Goal: Transaction & Acquisition: Purchase product/service

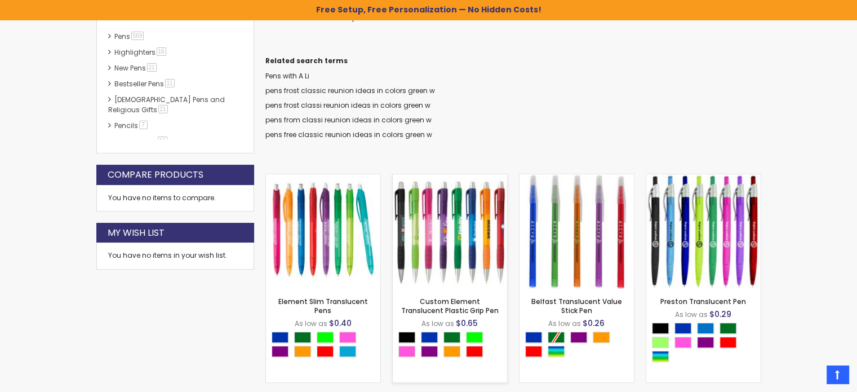
scroll to position [301, 0]
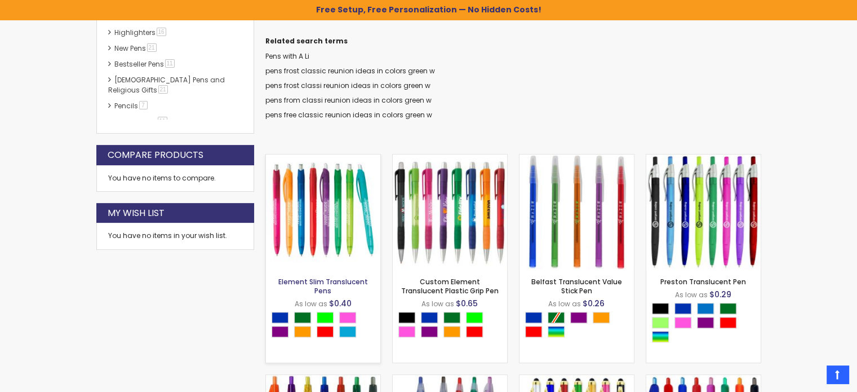
click at [345, 281] on link "Element Slim Translucent Pens" at bounding box center [323, 286] width 90 height 19
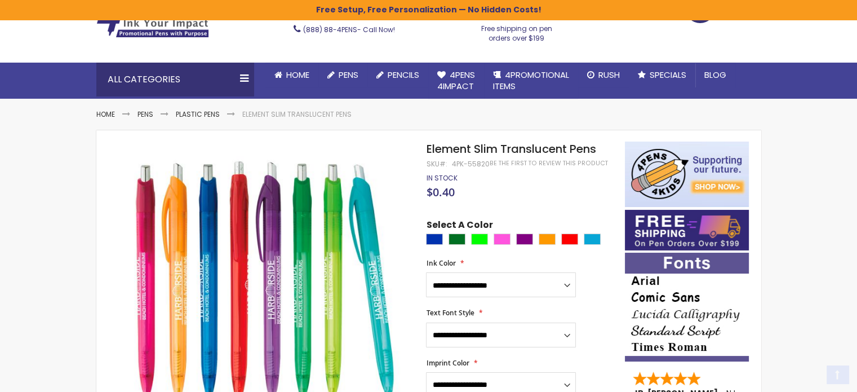
scroll to position [113, 0]
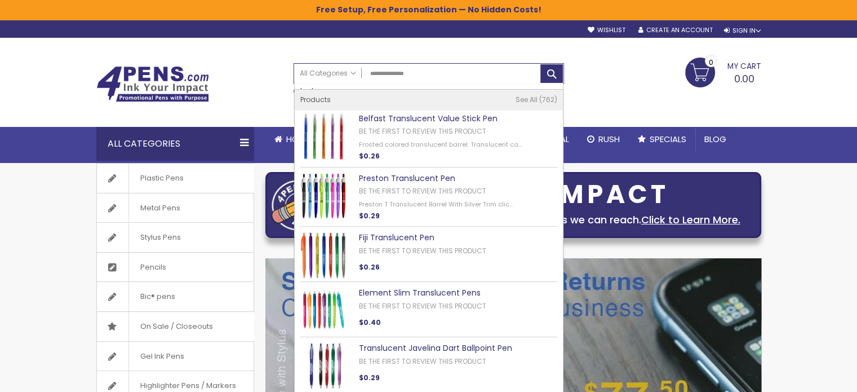
type input "**********"
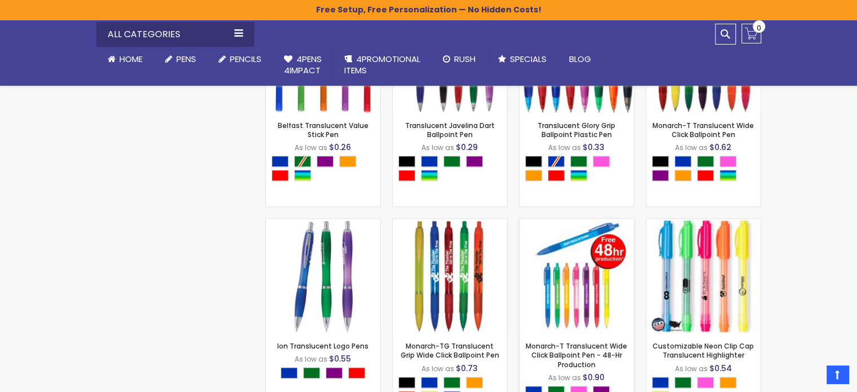
scroll to position [639, 0]
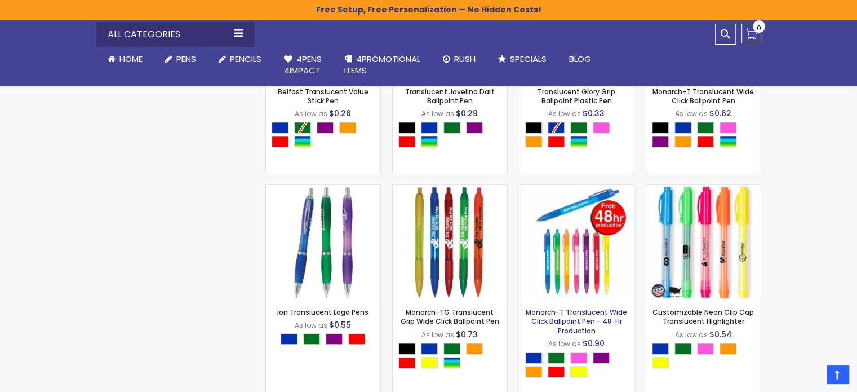
click at [600, 317] on link "Monarch-T Translucent Wide Click Ballpoint Pen - 48-Hr Production" at bounding box center [576, 321] width 101 height 28
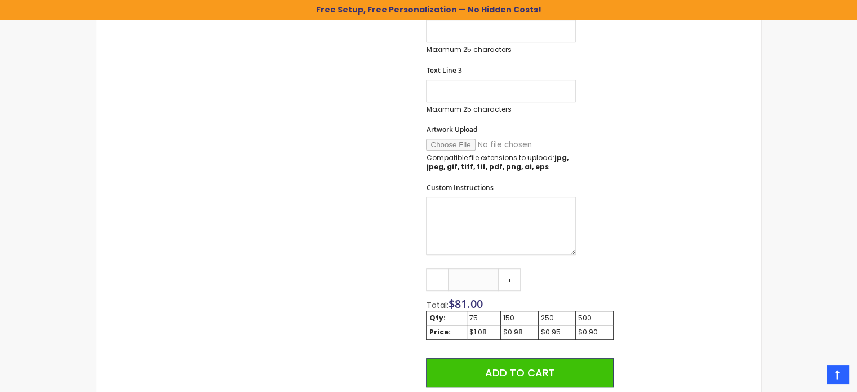
scroll to position [583, 0]
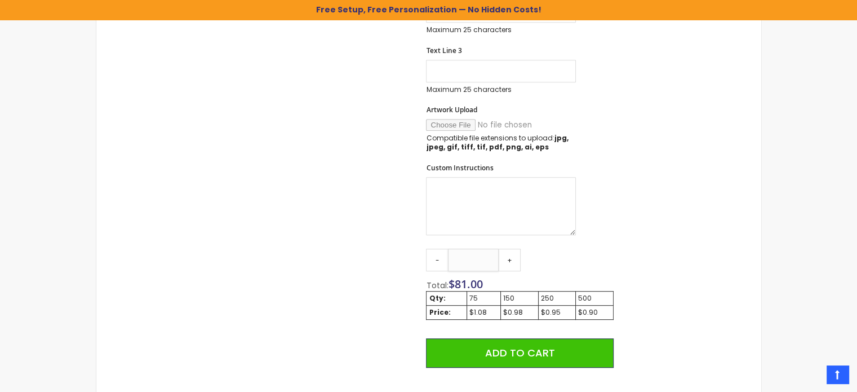
drag, startPoint x: 494, startPoint y: 260, endPoint x: 467, endPoint y: 259, distance: 27.1
click at [467, 259] on input "**" at bounding box center [473, 260] width 51 height 23
type input "***"
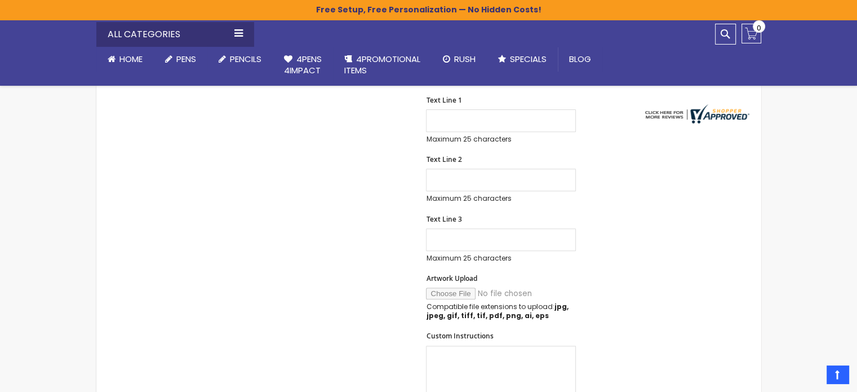
scroll to position [132, 0]
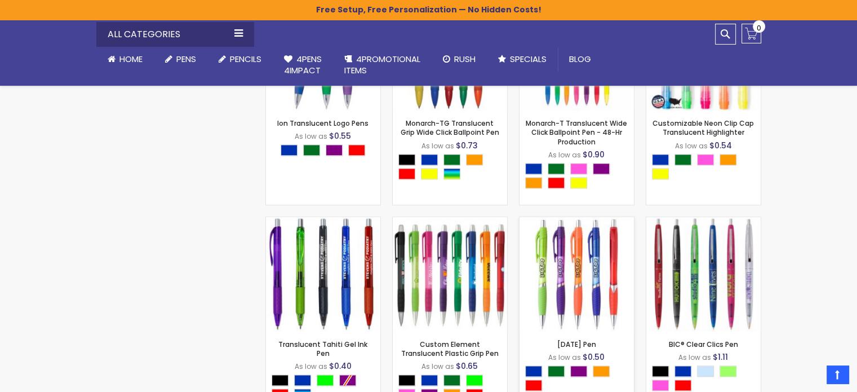
scroll to position [771, 0]
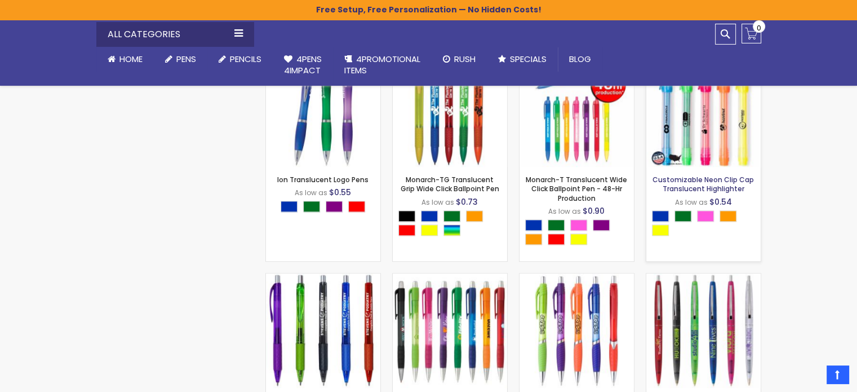
click at [701, 184] on link "Customizable Neon Clip Cap Translucent Highlighter" at bounding box center [703, 184] width 101 height 19
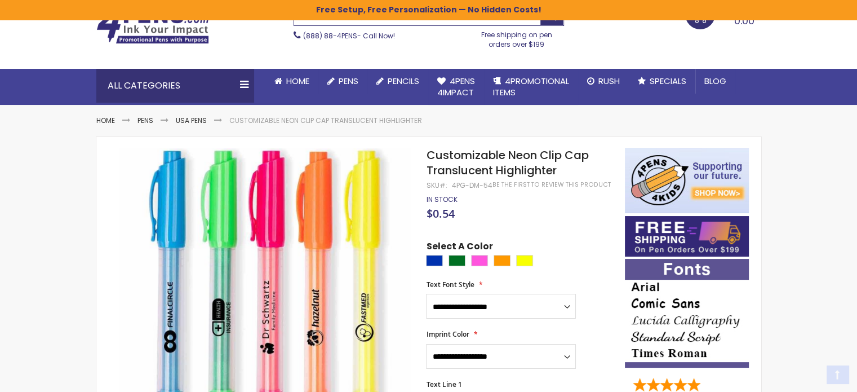
scroll to position [169, 0]
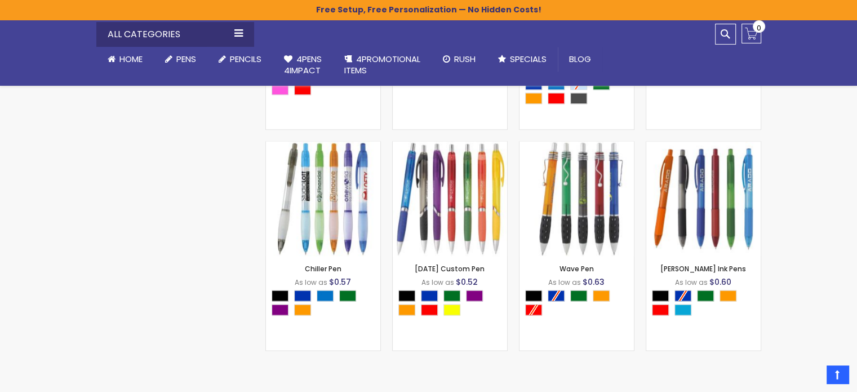
scroll to position [1346, 0]
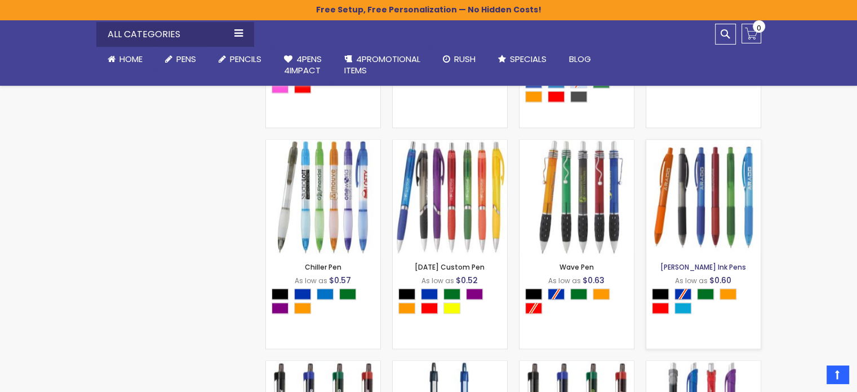
click at [710, 266] on link "[PERSON_NAME] Ink Pens" at bounding box center [703, 267] width 86 height 10
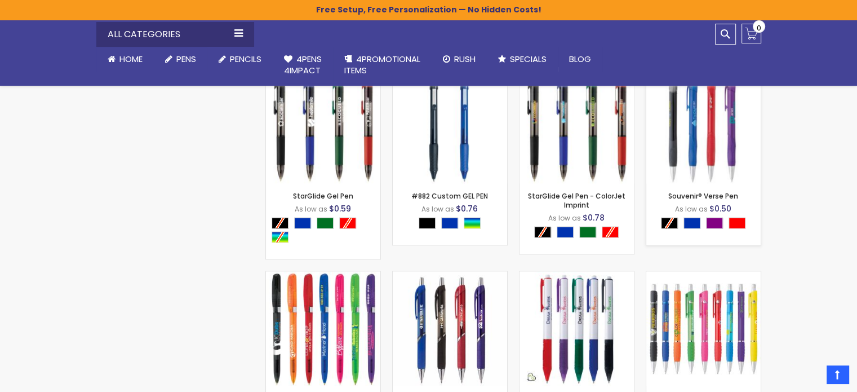
scroll to position [1704, 0]
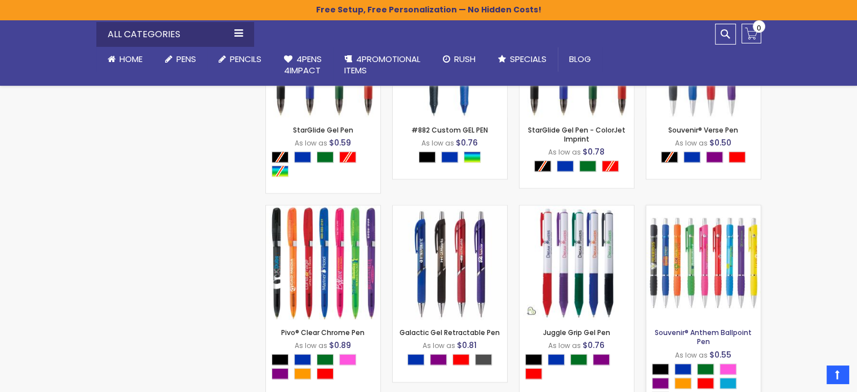
click at [733, 333] on link "Souvenir® Anthem Ballpoint Pen" at bounding box center [703, 336] width 97 height 19
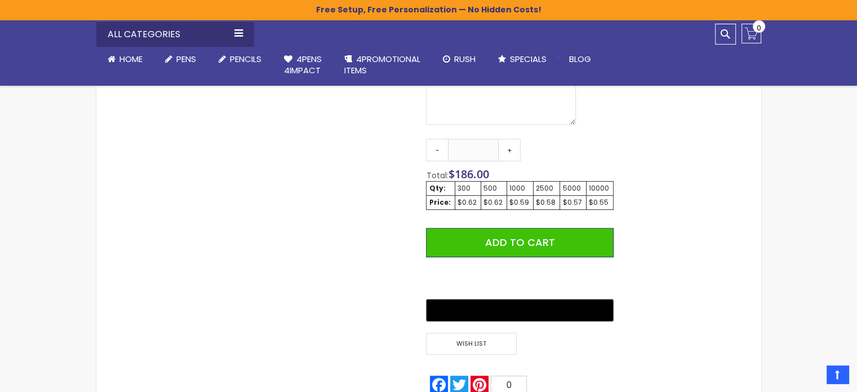
scroll to position [620, 0]
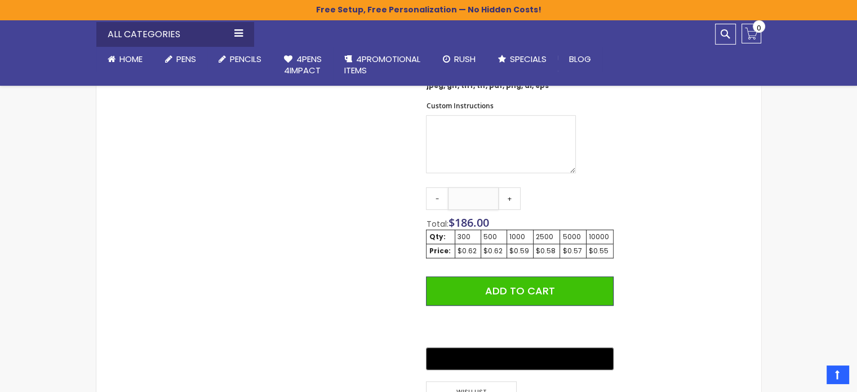
drag, startPoint x: 485, startPoint y: 198, endPoint x: 457, endPoint y: 196, distance: 27.7
click at [457, 196] on input "***" at bounding box center [473, 198] width 51 height 23
type input "***"
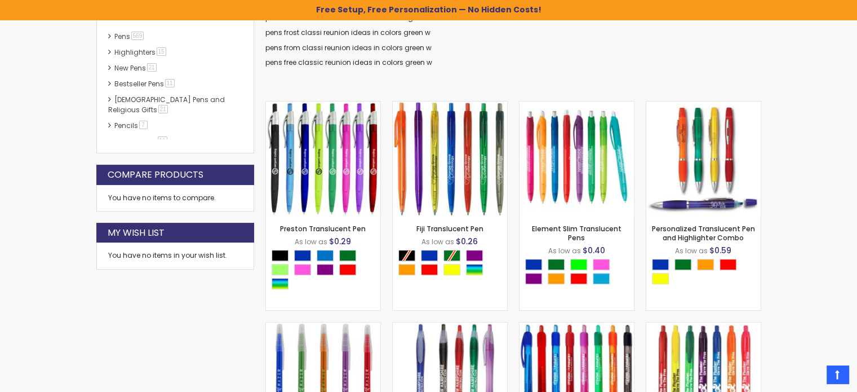
scroll to position [301, 0]
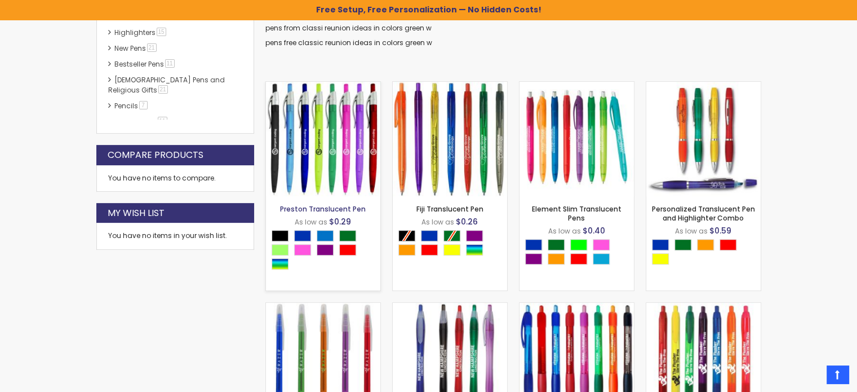
click at [298, 209] on link "Preston Translucent Pen" at bounding box center [323, 209] width 86 height 10
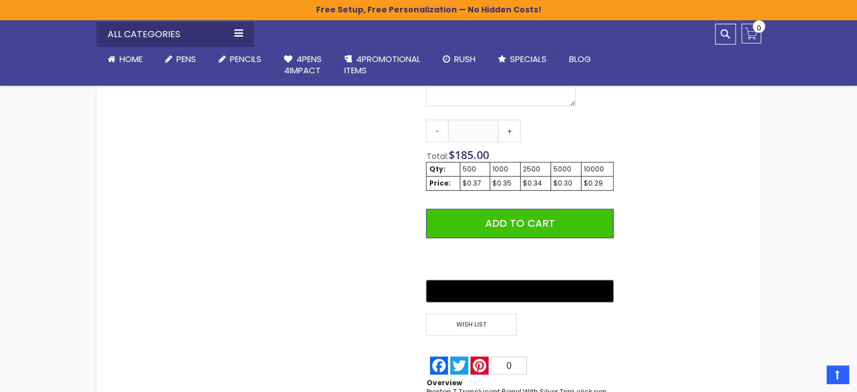
scroll to position [864, 0]
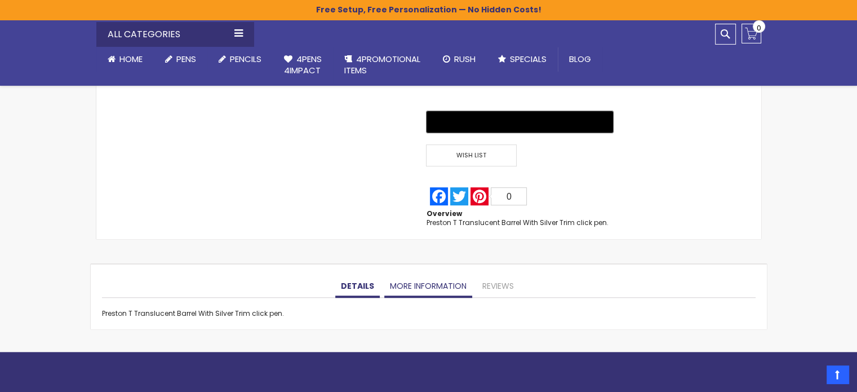
click at [442, 278] on link "More Information" at bounding box center [428, 286] width 88 height 23
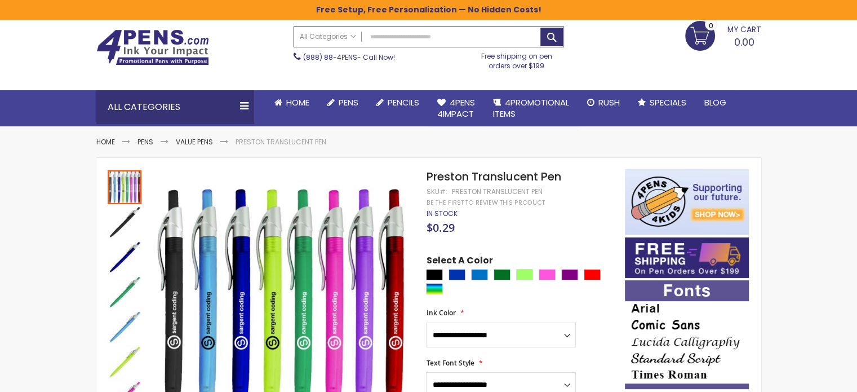
scroll to position [56, 0]
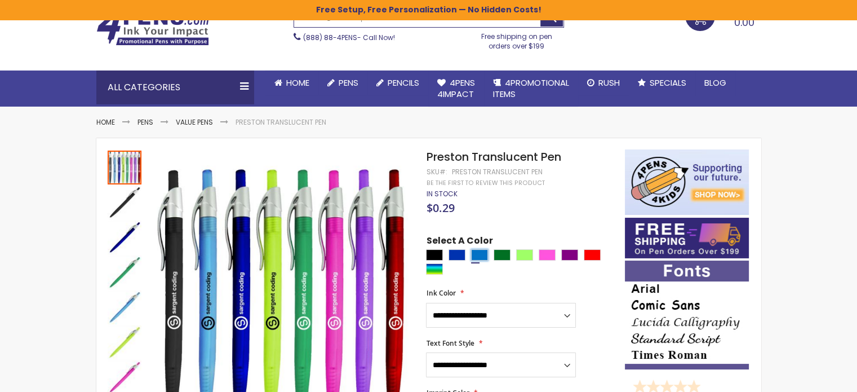
click at [481, 252] on div "Blue Light" at bounding box center [479, 254] width 17 height 11
type input "****"
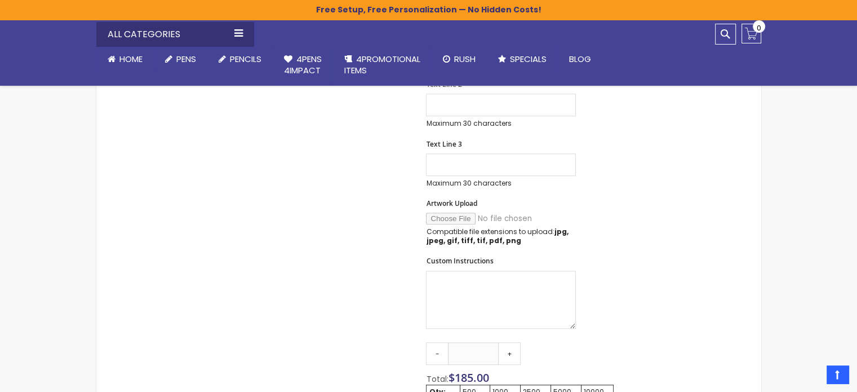
scroll to position [564, 0]
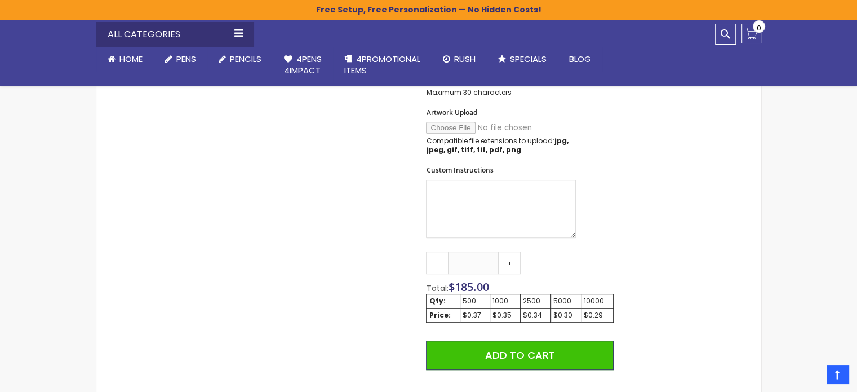
click at [740, 269] on div "Skip to the end of the images gallery Skip to the beginning of the images galle…" at bounding box center [429, 85] width 654 height 886
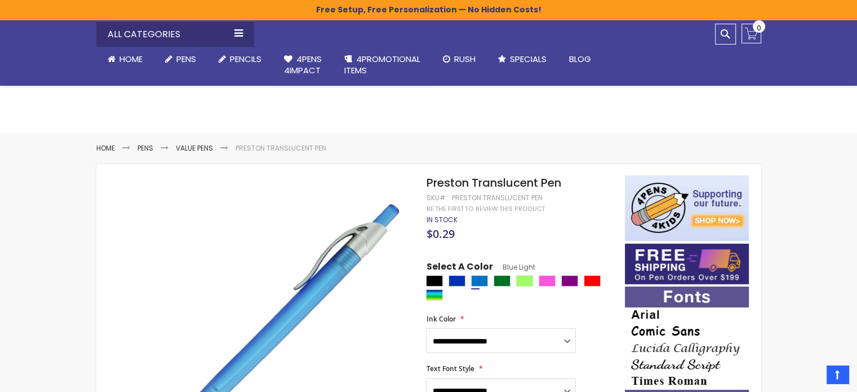
scroll to position [0, 0]
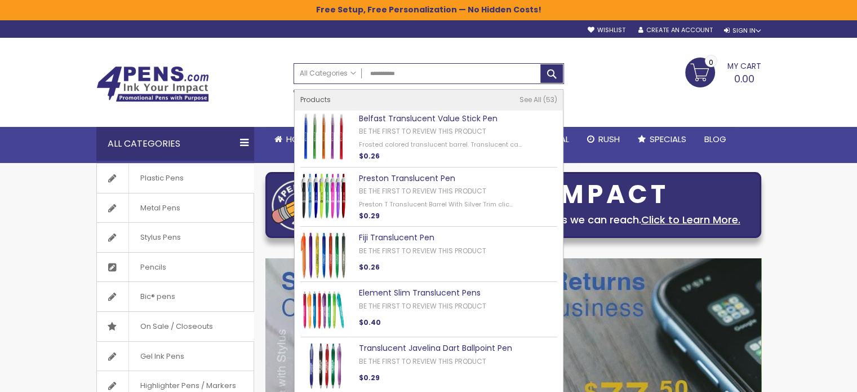
type input "**********"
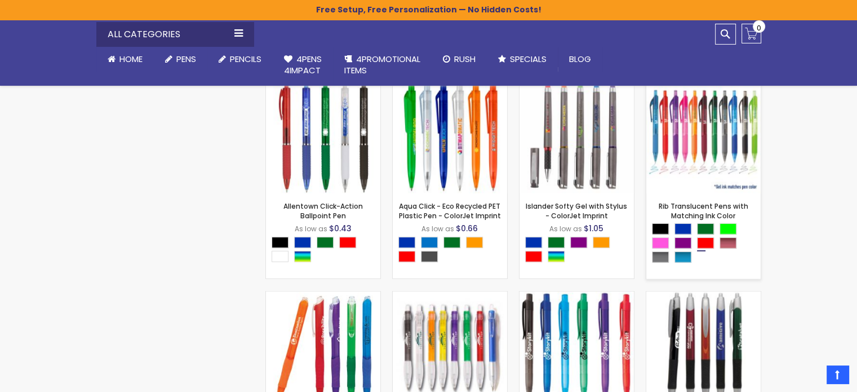
scroll to position [2499, 0]
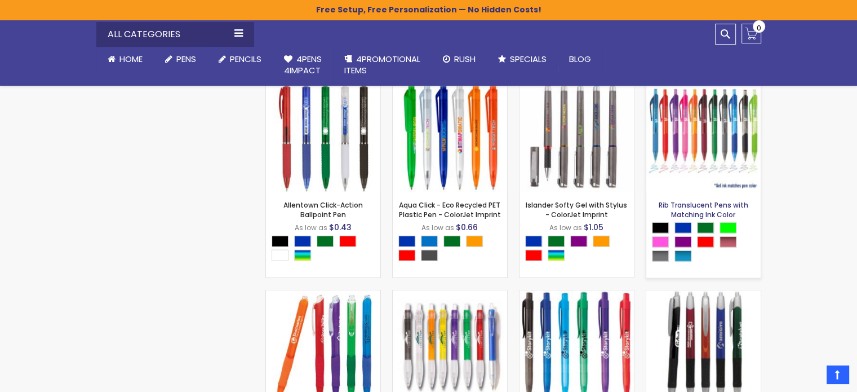
click at [698, 207] on link "Rib Translucent Pens with Matching Ink Color" at bounding box center [704, 209] width 90 height 19
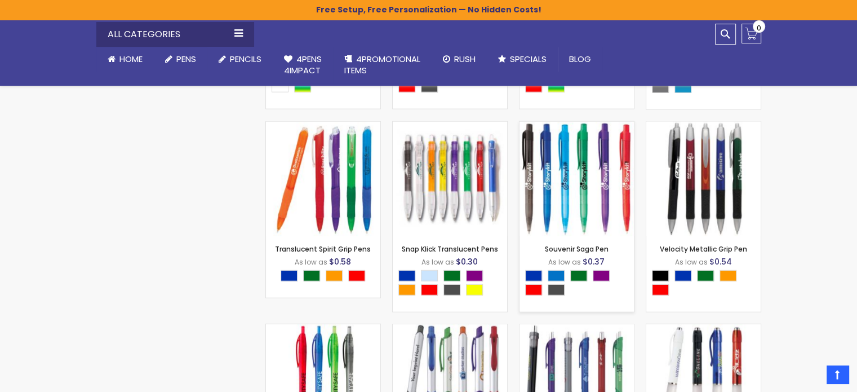
scroll to position [2724, 0]
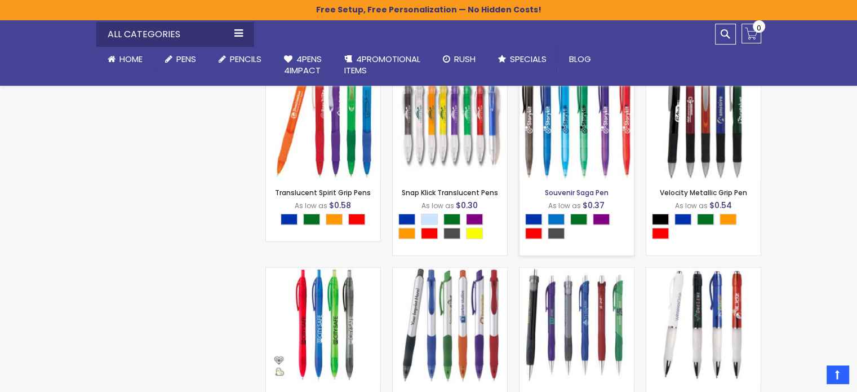
click at [574, 193] on link "Souvenir Saga Pen" at bounding box center [577, 193] width 64 height 10
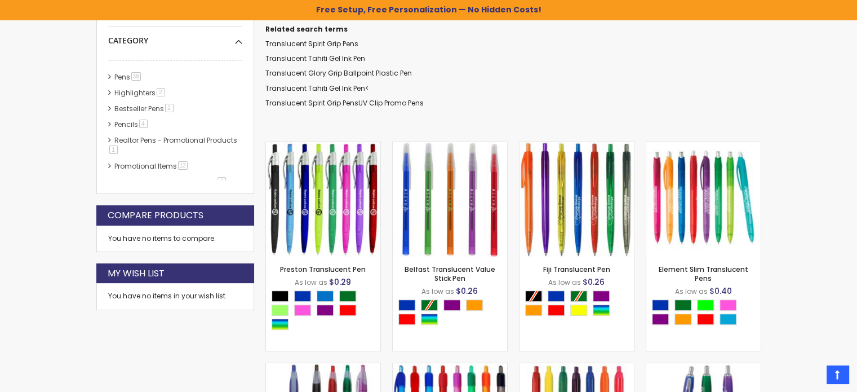
scroll to position [245, 0]
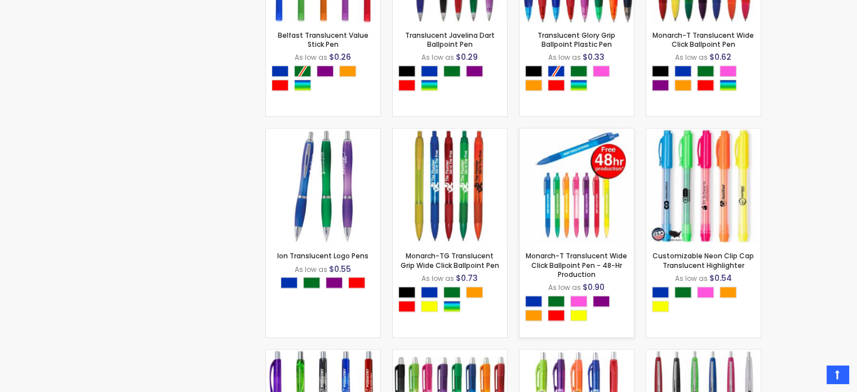
scroll to position [716, 0]
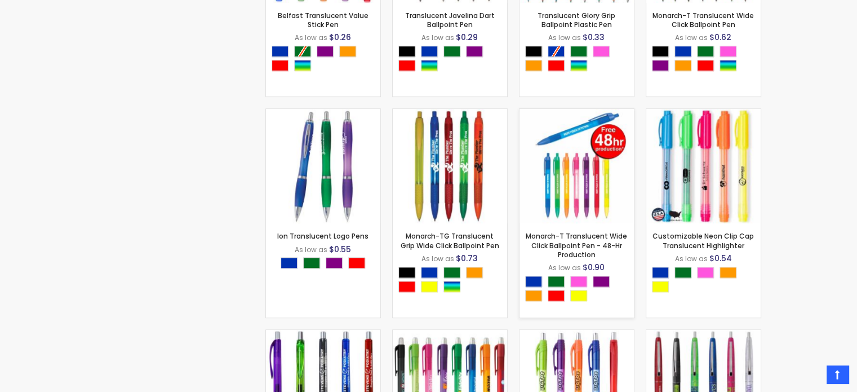
click at [560, 268] on span "As low as" at bounding box center [564, 268] width 33 height 10
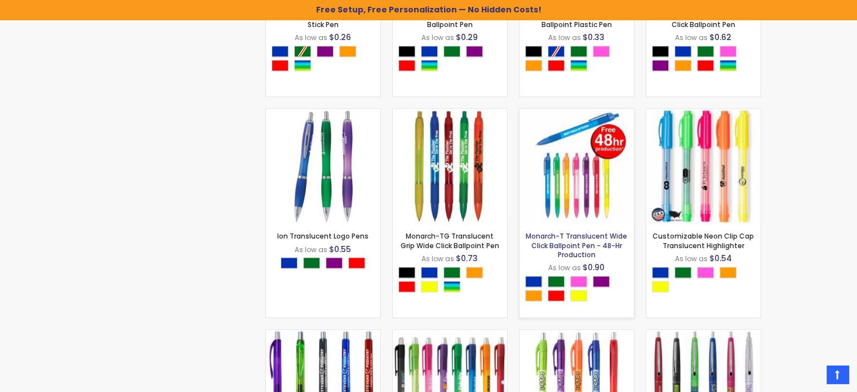
click at [559, 250] on link "Monarch-T Translucent Wide Click Ballpoint Pen - 48-Hr Production" at bounding box center [576, 245] width 101 height 28
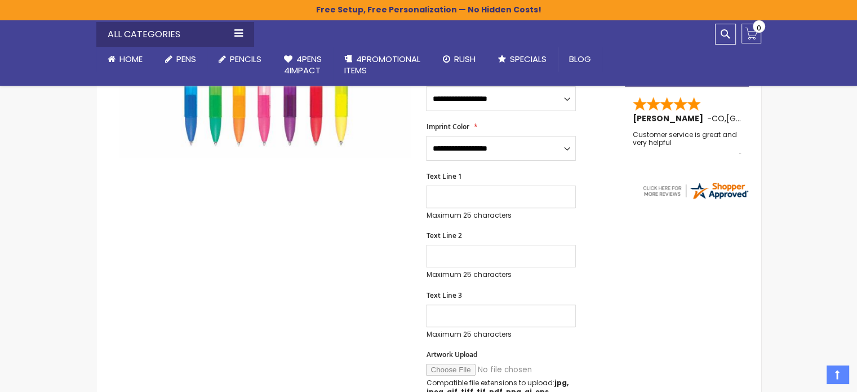
scroll to position [564, 0]
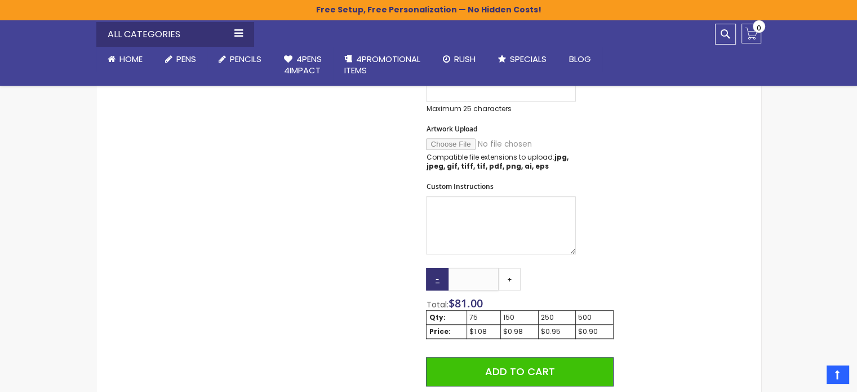
drag, startPoint x: 485, startPoint y: 282, endPoint x: 439, endPoint y: 283, distance: 46.2
click at [439, 283] on div "- ** +" at bounding box center [473, 279] width 95 height 23
type input "***"
click at [614, 251] on div "Skip to the end of the images gallery Skip to the beginning of the images galle…" at bounding box center [360, 207] width 517 height 1131
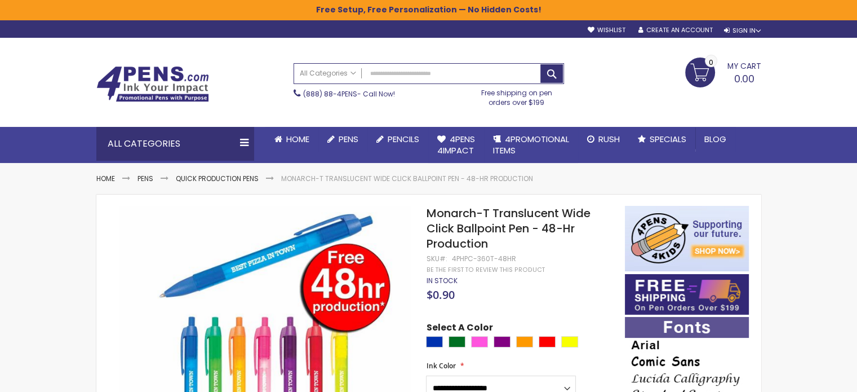
scroll to position [113, 0]
